Goal: Transaction & Acquisition: Download file/media

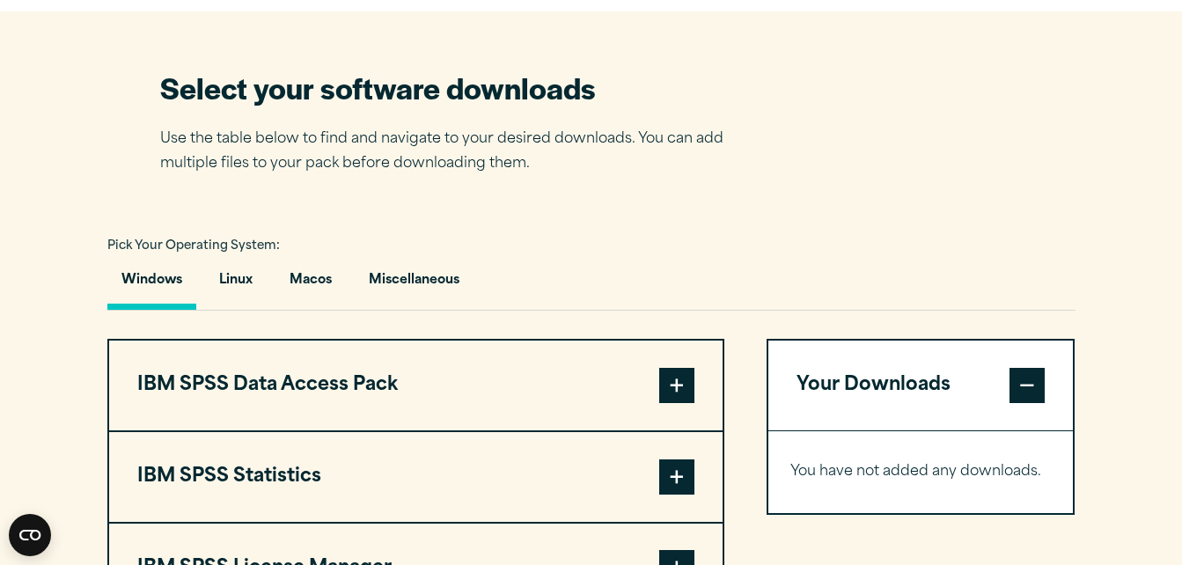
scroll to position [1202, 0]
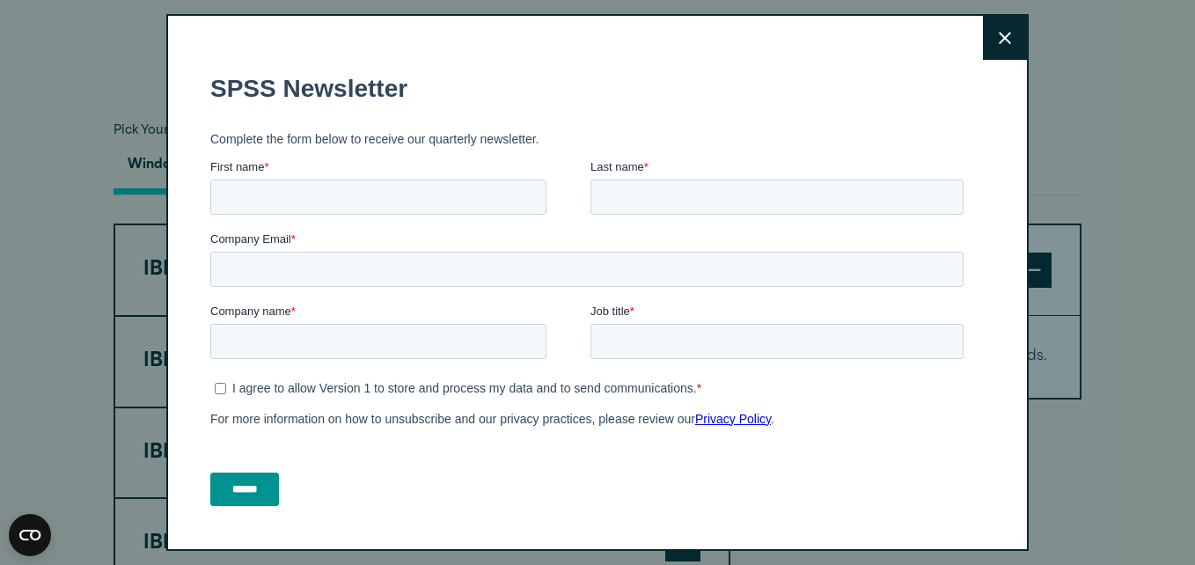
click at [999, 33] on icon at bounding box center [1005, 38] width 12 height 12
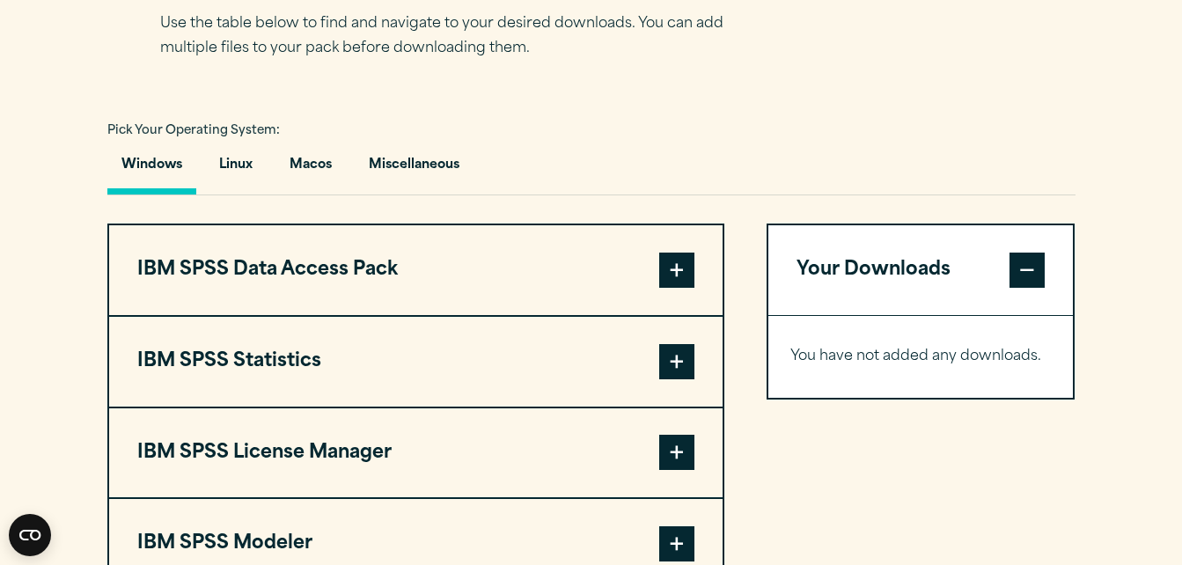
scroll to position [1247, 0]
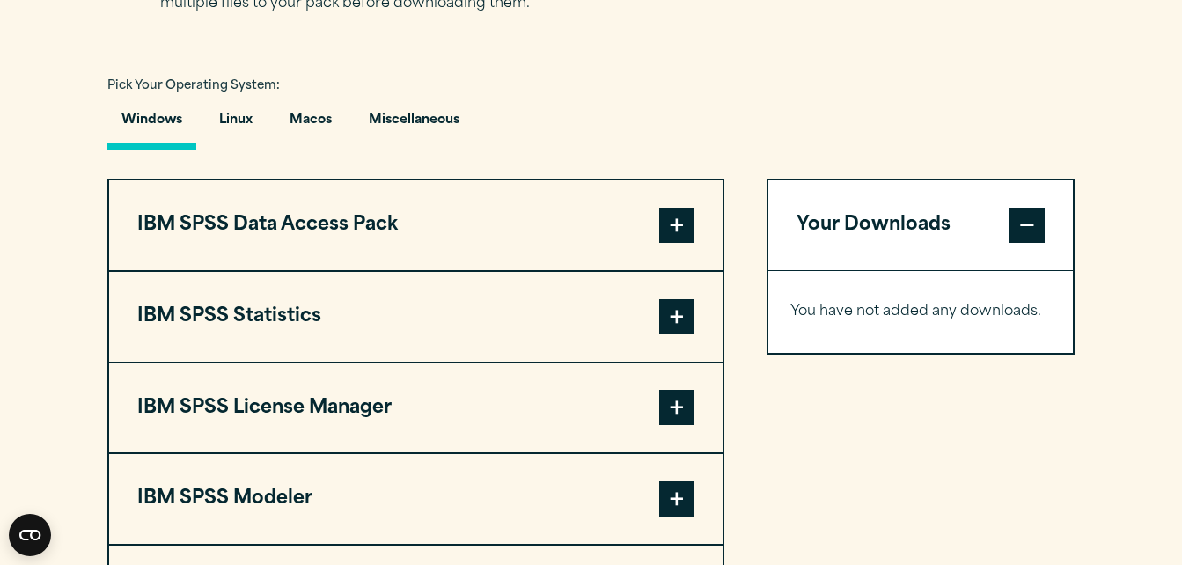
click at [675, 306] on span at bounding box center [676, 316] width 35 height 35
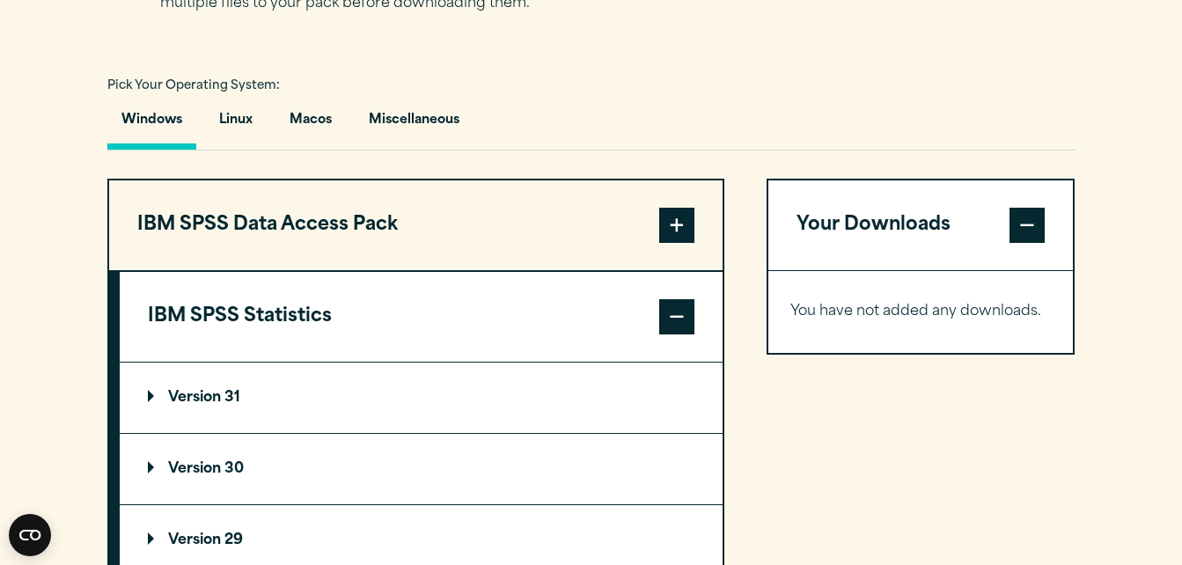
click at [191, 527] on summary "Version 29" at bounding box center [421, 540] width 603 height 70
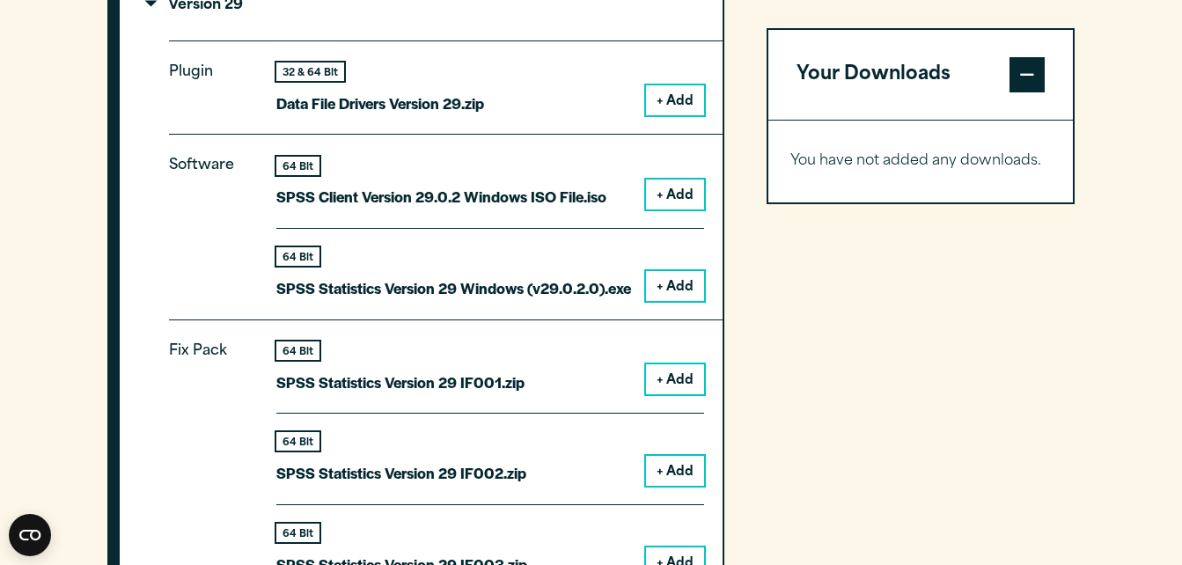
scroll to position [1794, 0]
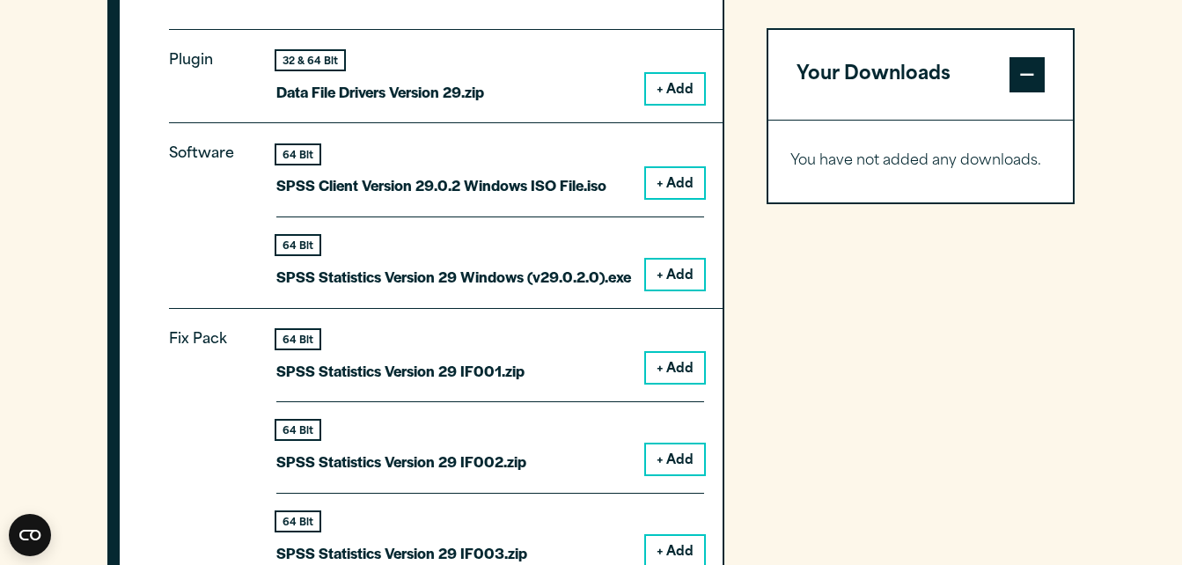
click at [685, 272] on button "+ Add" at bounding box center [675, 275] width 58 height 30
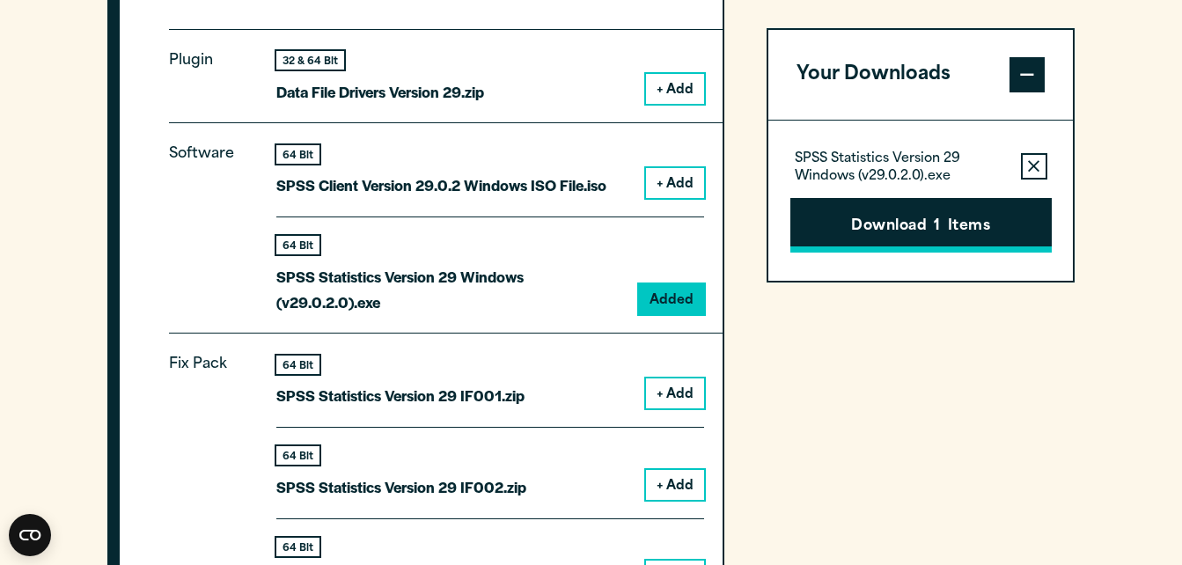
click at [864, 231] on button "Download 1 Items" at bounding box center [920, 225] width 261 height 55
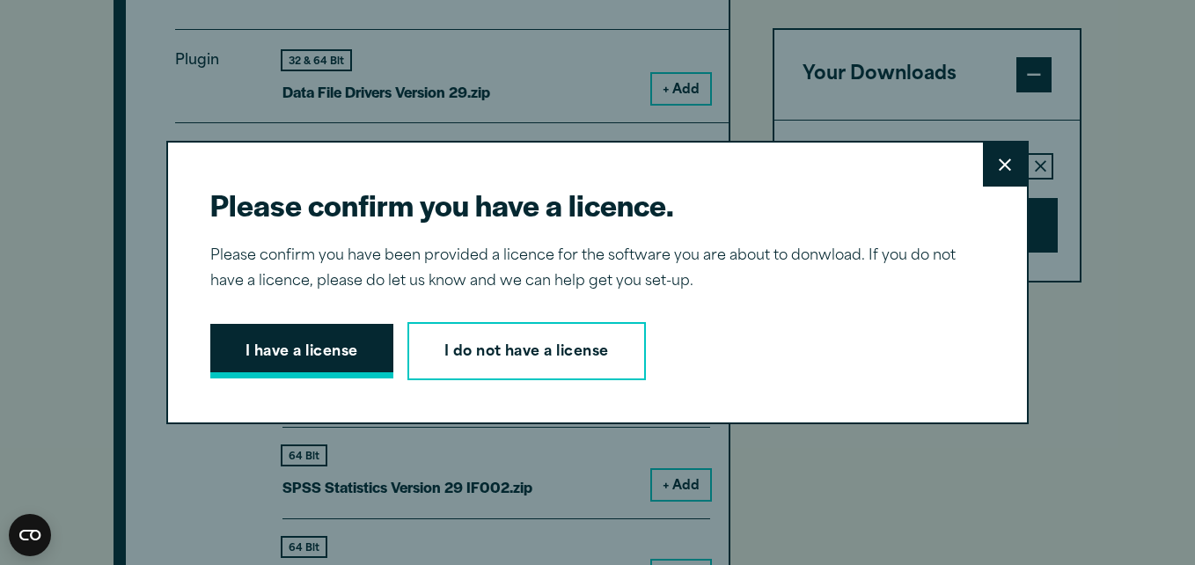
click at [345, 332] on button "I have a license" at bounding box center [301, 351] width 183 height 55
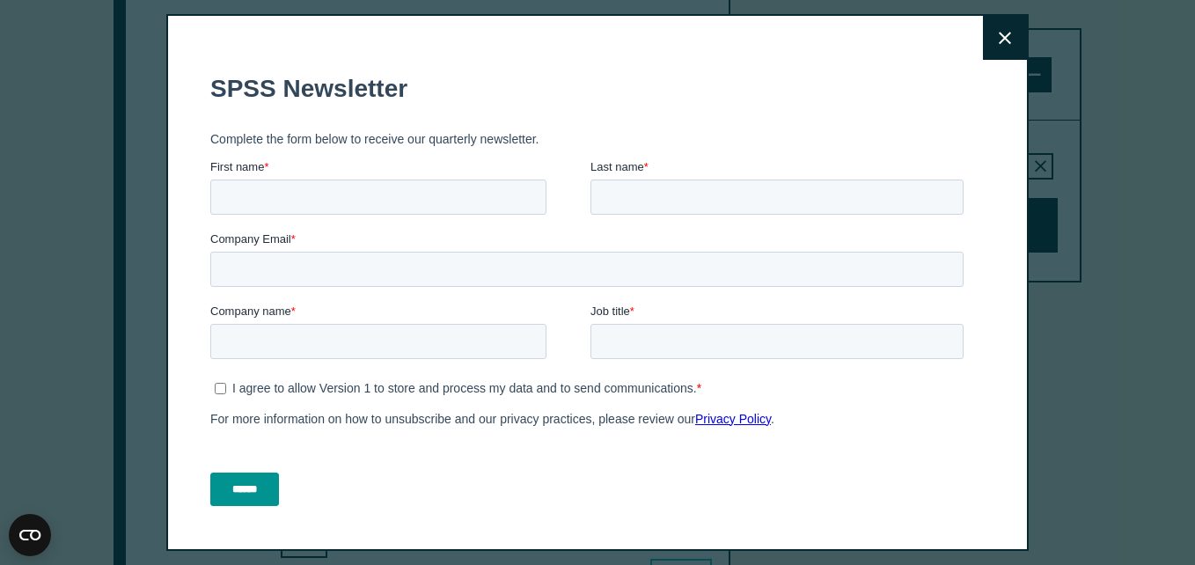
click at [999, 38] on icon at bounding box center [1005, 38] width 12 height 13
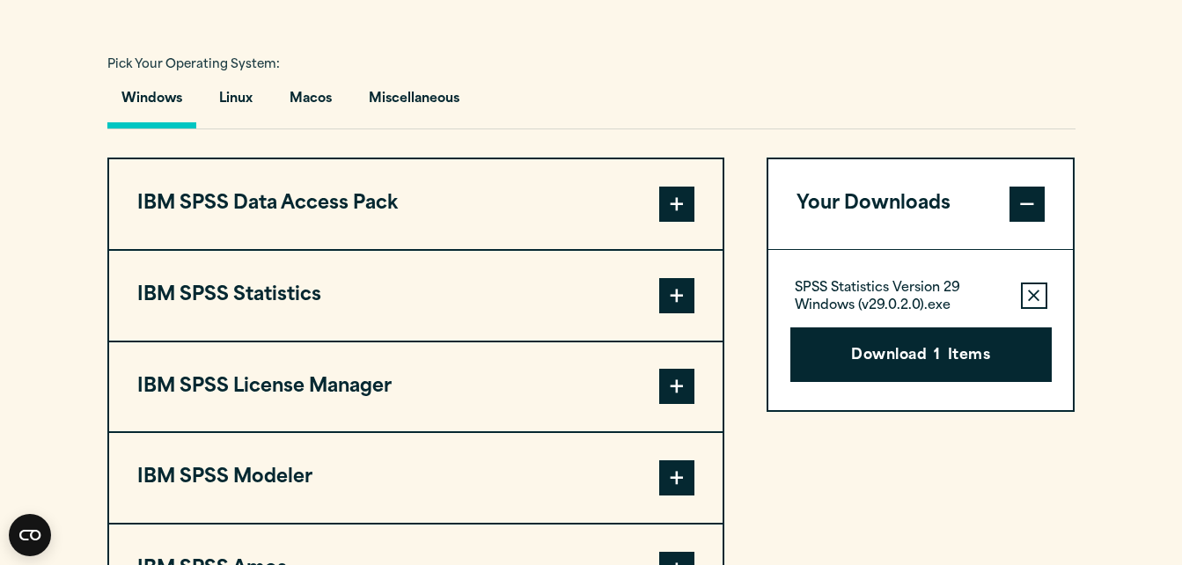
scroll to position [1369, 0]
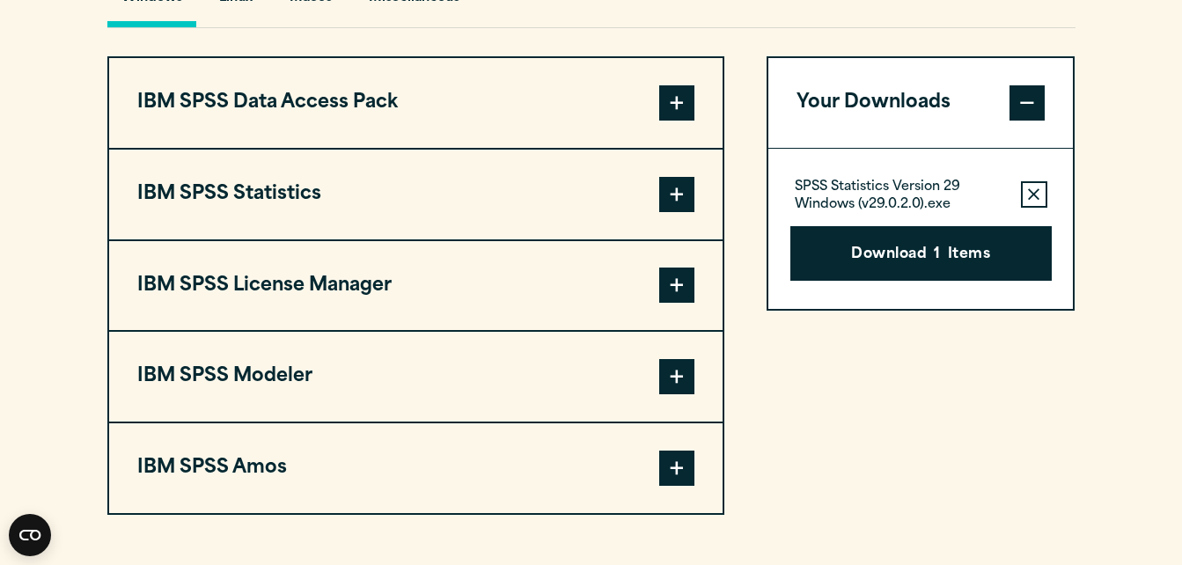
click at [677, 187] on span at bounding box center [676, 194] width 35 height 35
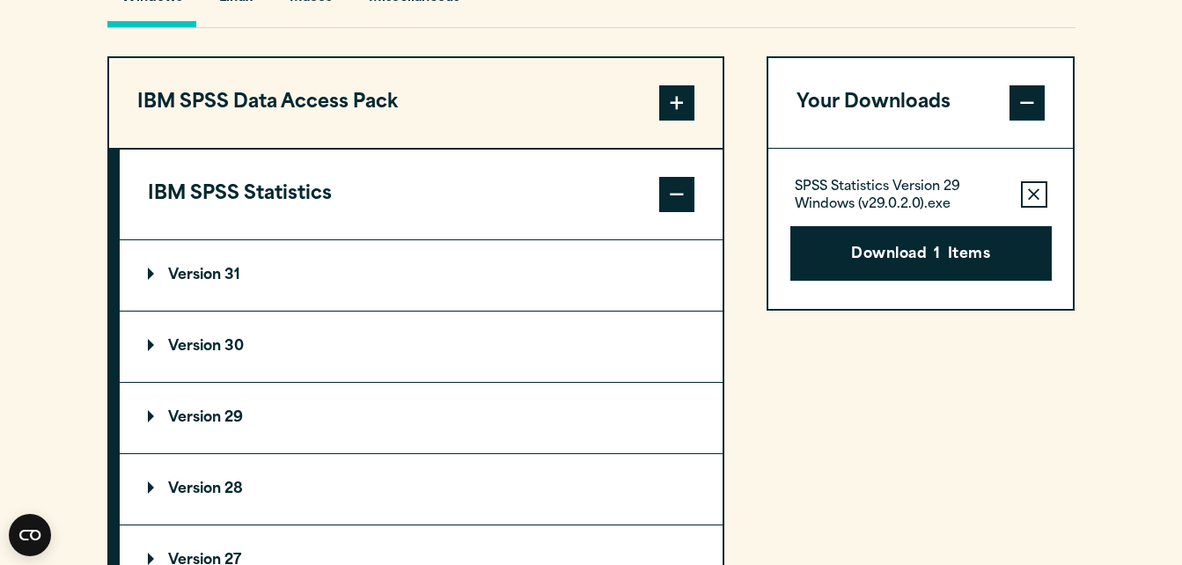
click at [212, 416] on p "Version 29" at bounding box center [195, 418] width 95 height 14
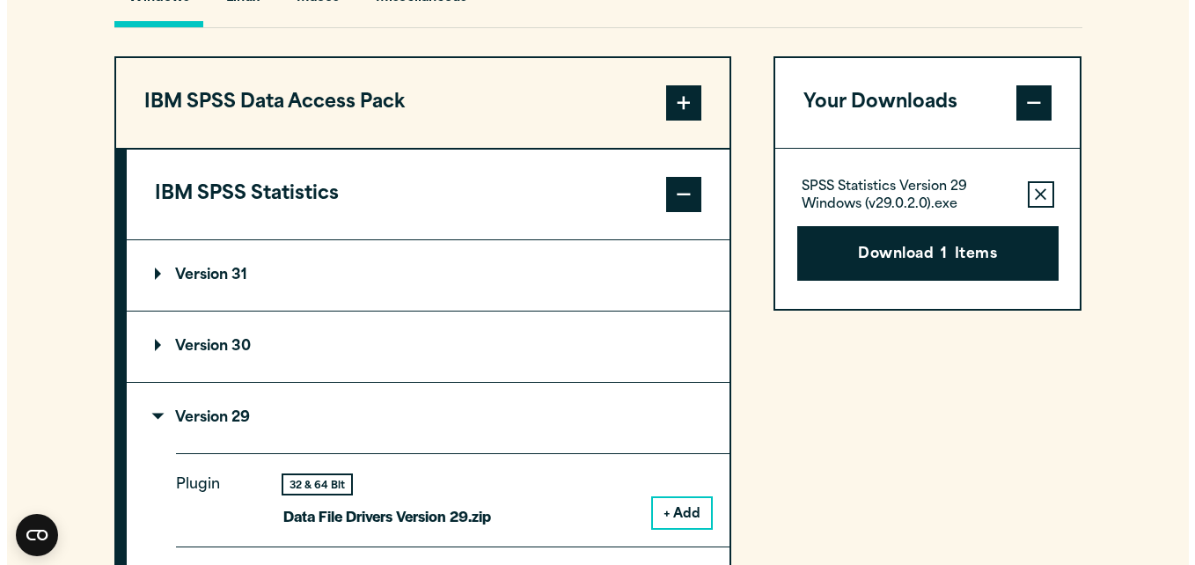
scroll to position [1750, 0]
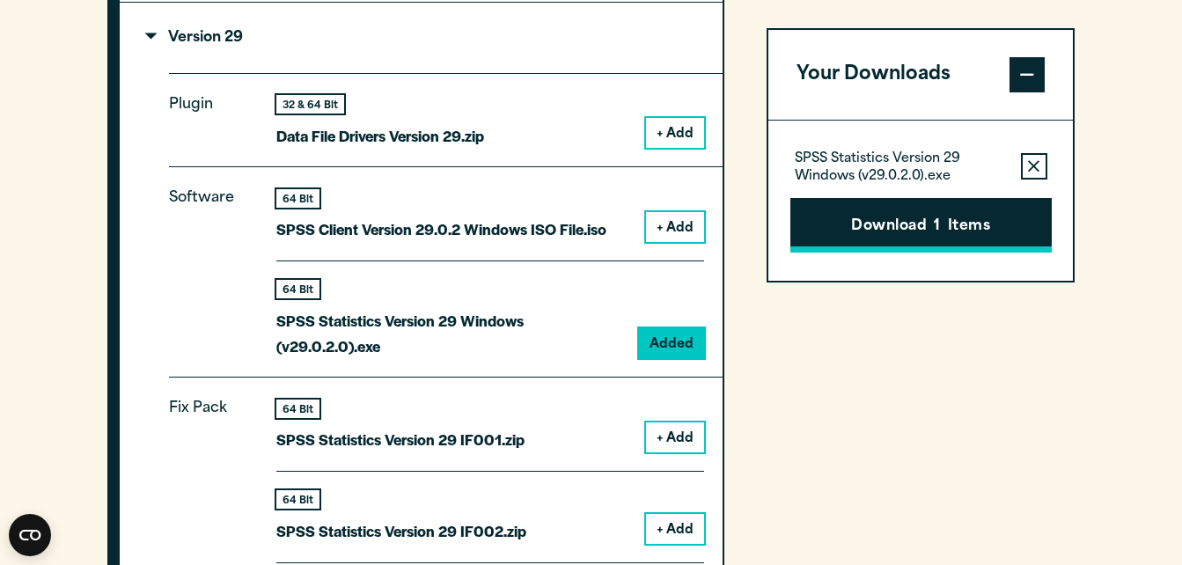
click at [902, 241] on button "Download 1 Items" at bounding box center [920, 225] width 261 height 55
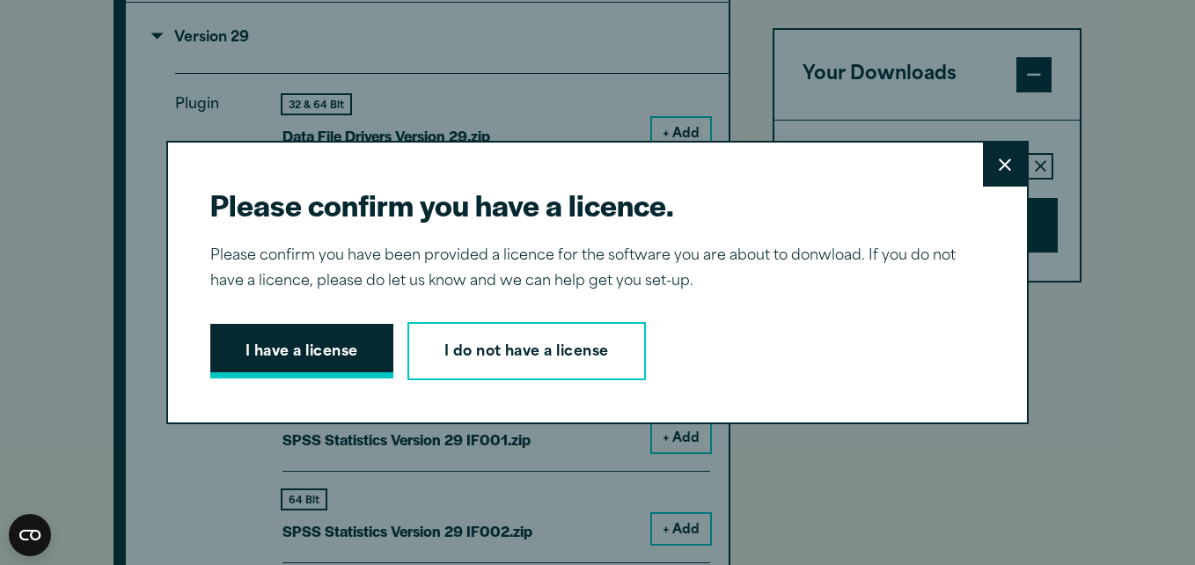
click at [355, 356] on button "I have a license" at bounding box center [301, 351] width 183 height 55
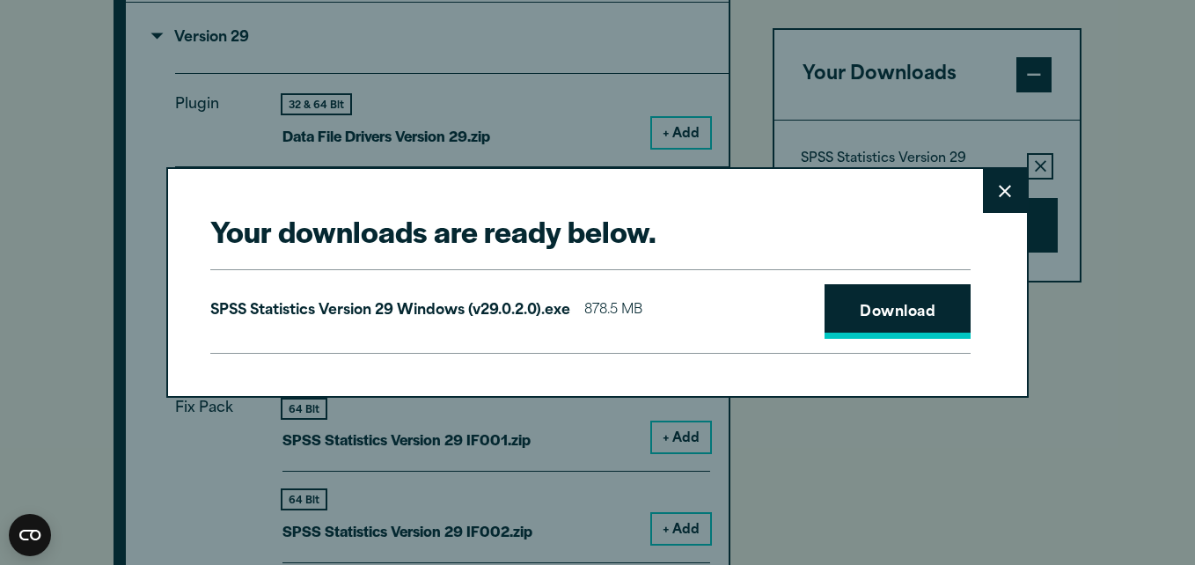
click at [884, 327] on link "Download" at bounding box center [898, 311] width 146 height 55
